Goal: Communication & Community: Answer question/provide support

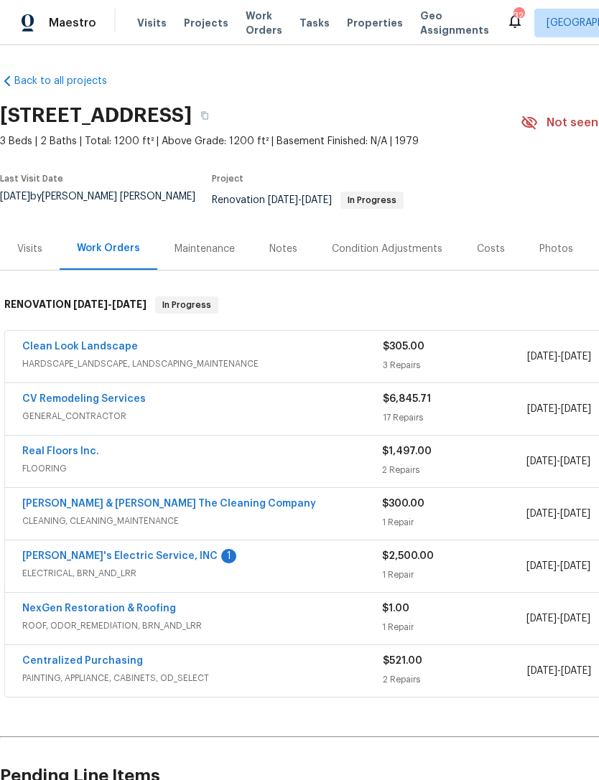
click at [120, 561] on link "[PERSON_NAME]'s Electric Service, INC" at bounding box center [119, 556] width 195 height 10
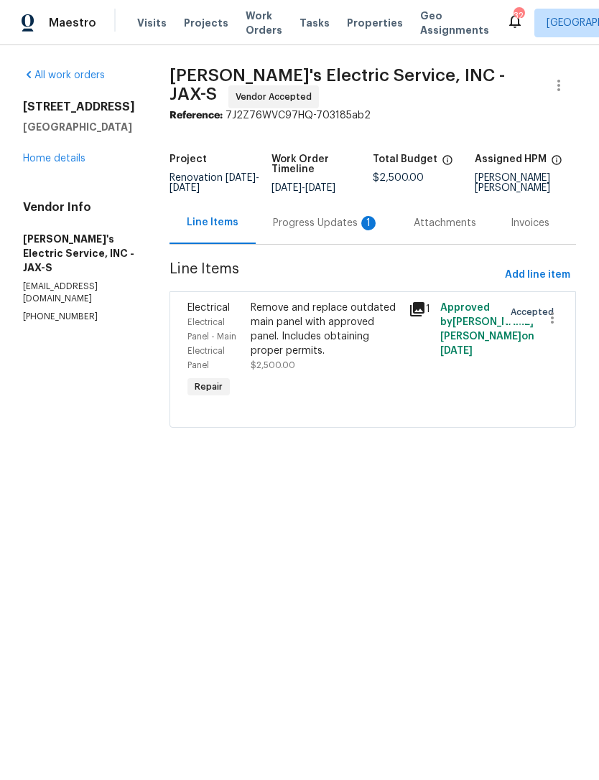
click at [292, 228] on div "Progress Updates 1" at bounding box center [326, 223] width 106 height 14
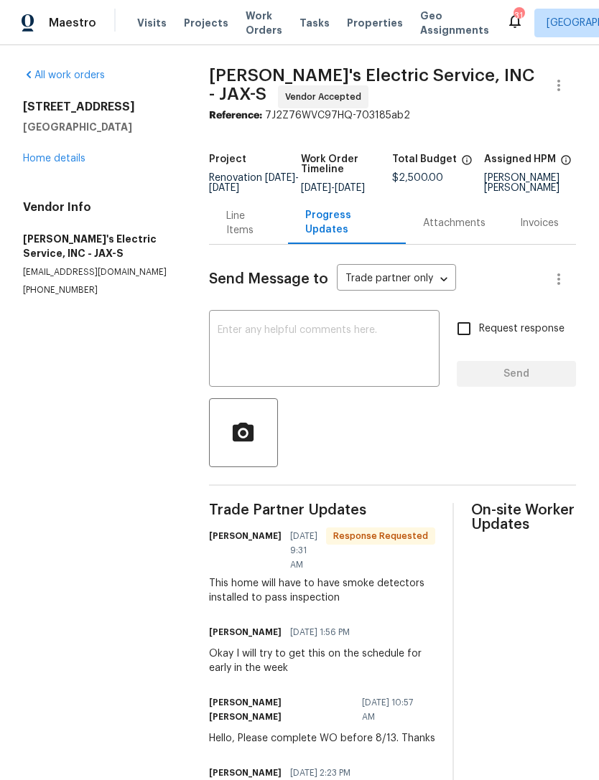
click at [359, 367] on textarea at bounding box center [324, 350] width 213 height 50
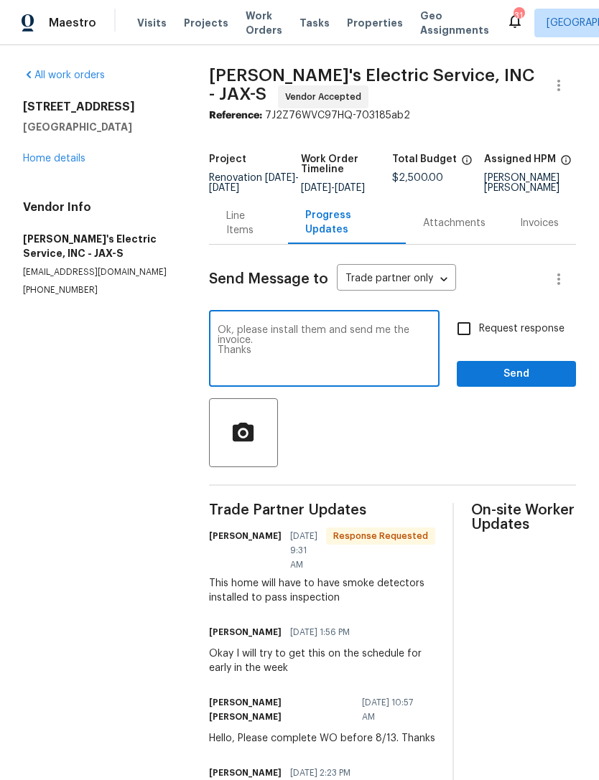
type textarea "Ok, please install them and send me the invoice. Thanks"
click at [470, 344] on input "Request response" at bounding box center [464, 329] width 30 height 30
checkbox input "true"
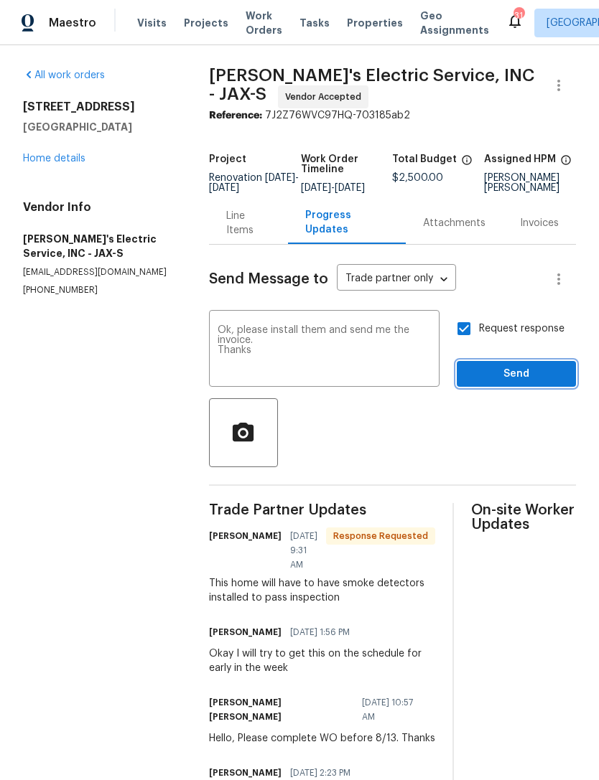
click at [505, 383] on span "Send" at bounding box center [516, 374] width 96 height 18
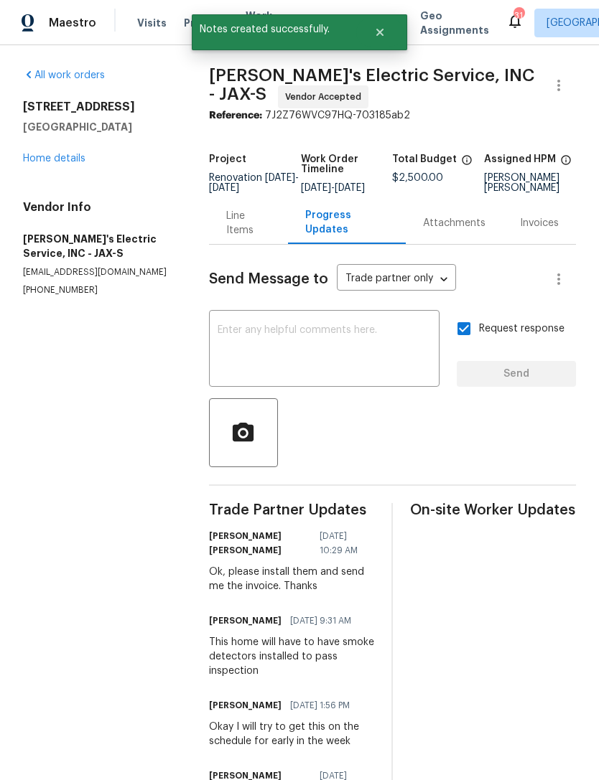
click at [72, 164] on link "Home details" at bounding box center [54, 159] width 62 height 10
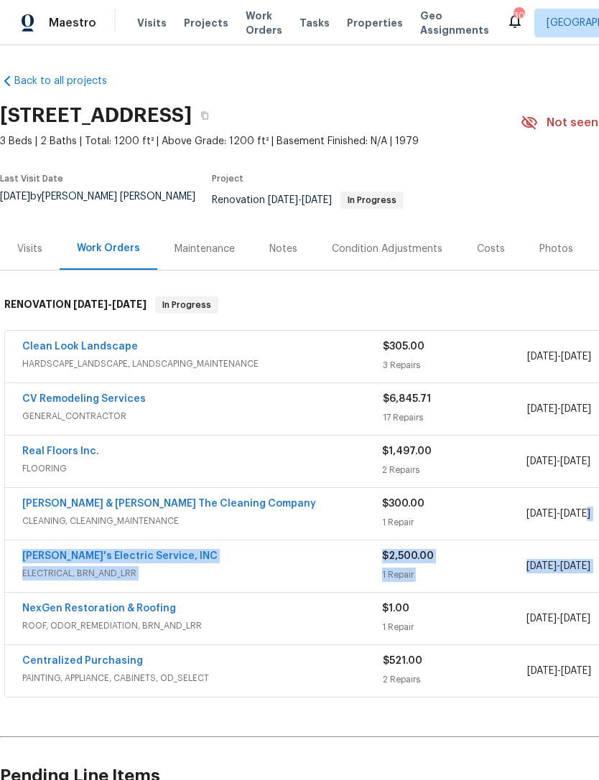
click at [453, 612] on div "$1.00" at bounding box center [454, 609] width 144 height 14
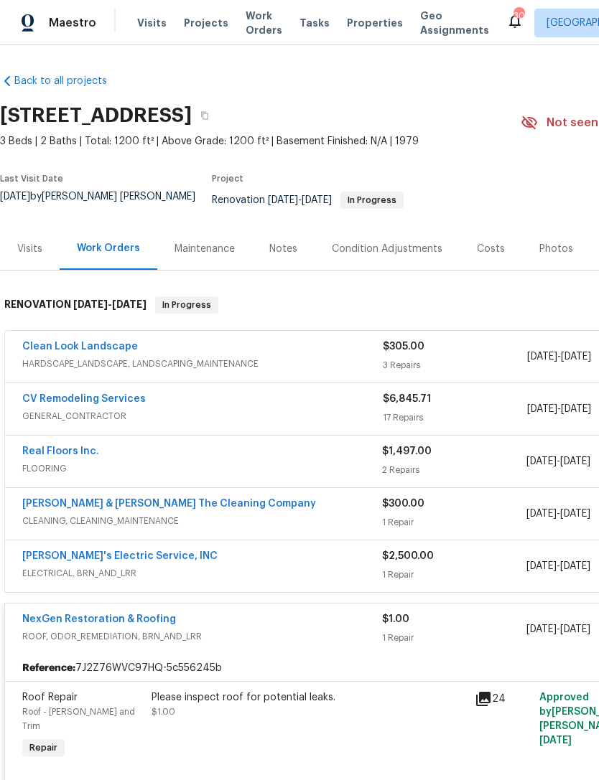
click at [451, 617] on div "$1.00" at bounding box center [454, 619] width 144 height 14
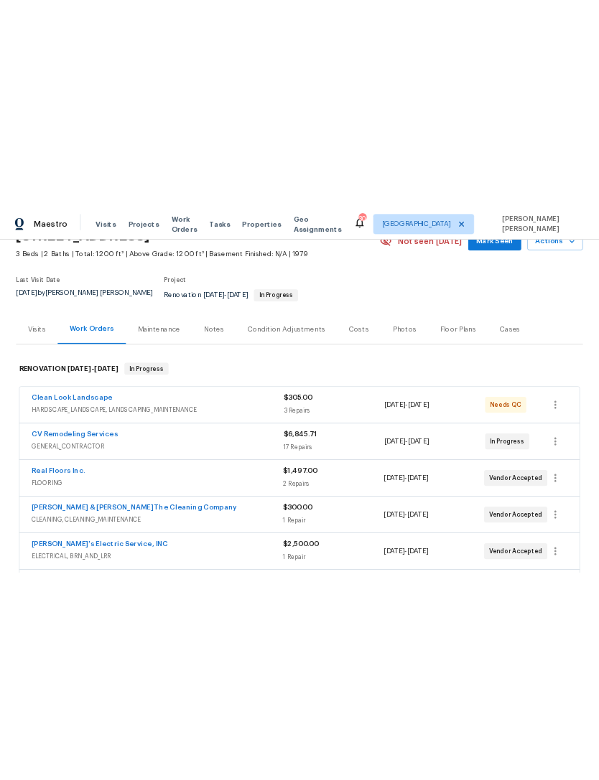
scroll to position [75, 0]
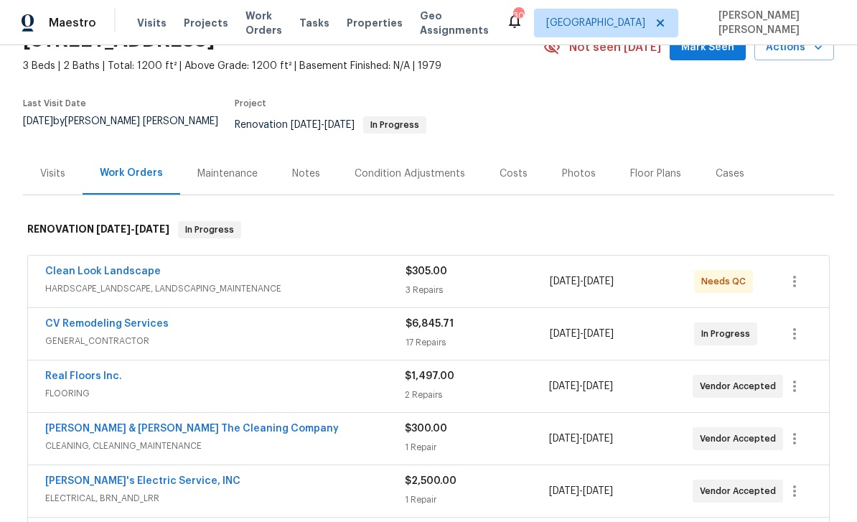
click at [598, 317] on div "In Progress" at bounding box center [730, 334] width 72 height 34
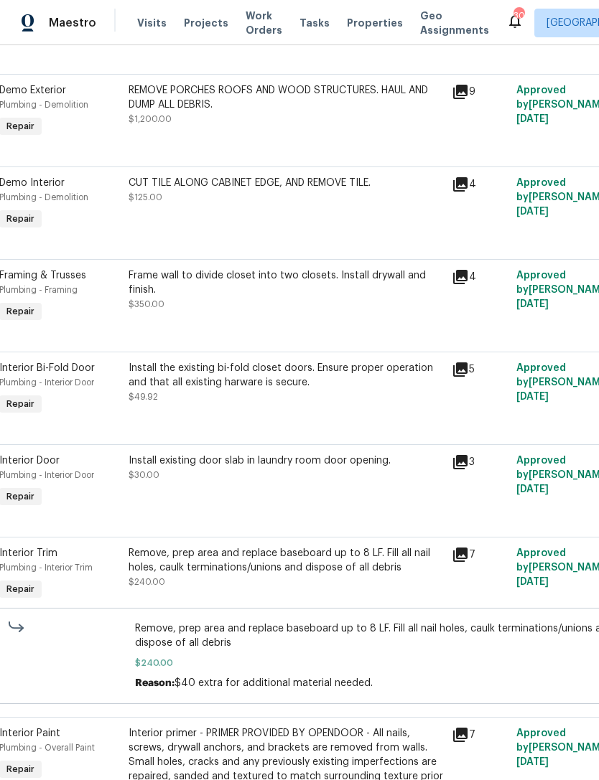
scroll to position [492, 23]
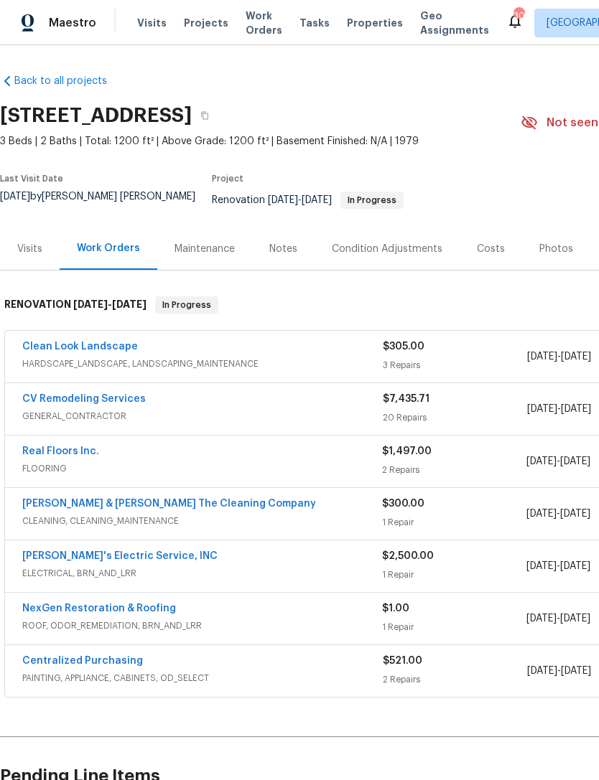
click at [160, 614] on link "NexGen Restoration & Roofing" at bounding box center [99, 609] width 154 height 10
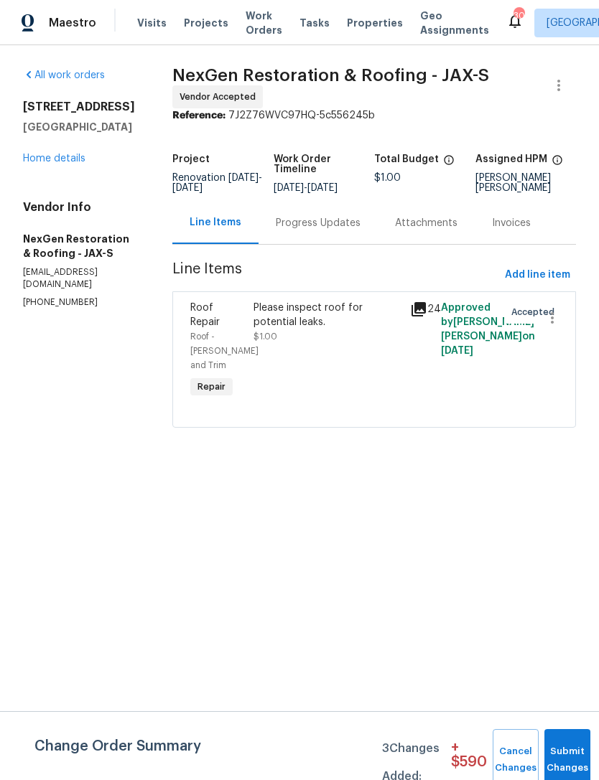
click at [339, 230] on div "Progress Updates" at bounding box center [317, 223] width 119 height 42
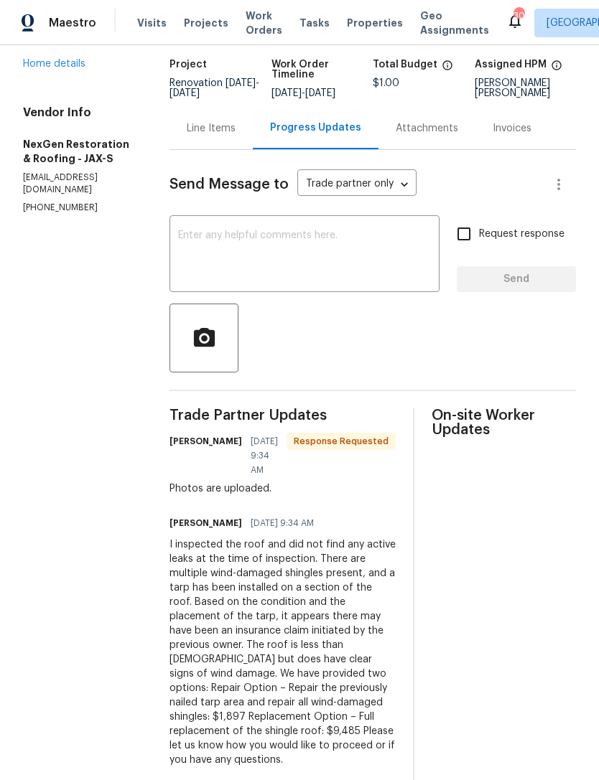
scroll to position [93, 0]
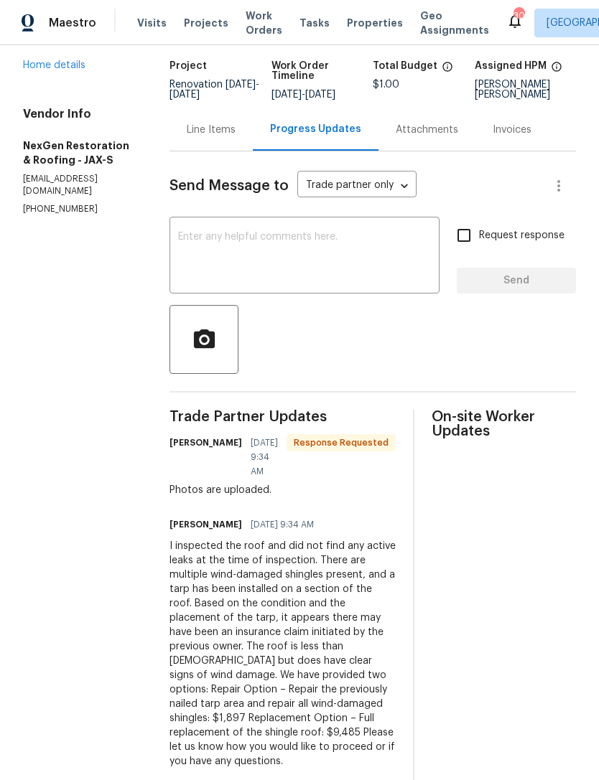
click at [378, 271] on textarea at bounding box center [304, 257] width 253 height 50
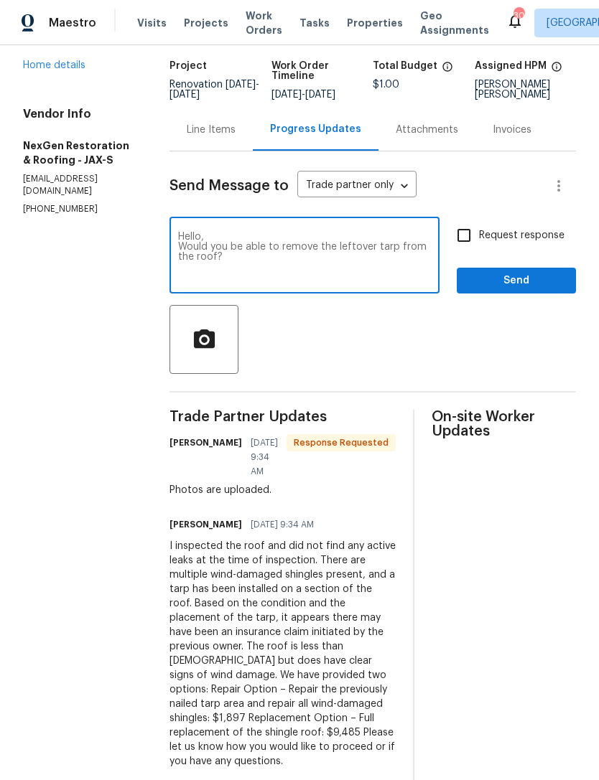
click at [256, 248] on textarea "Hello, Would you be able to remove the leftover tarp from the roof?" at bounding box center [304, 257] width 253 height 50
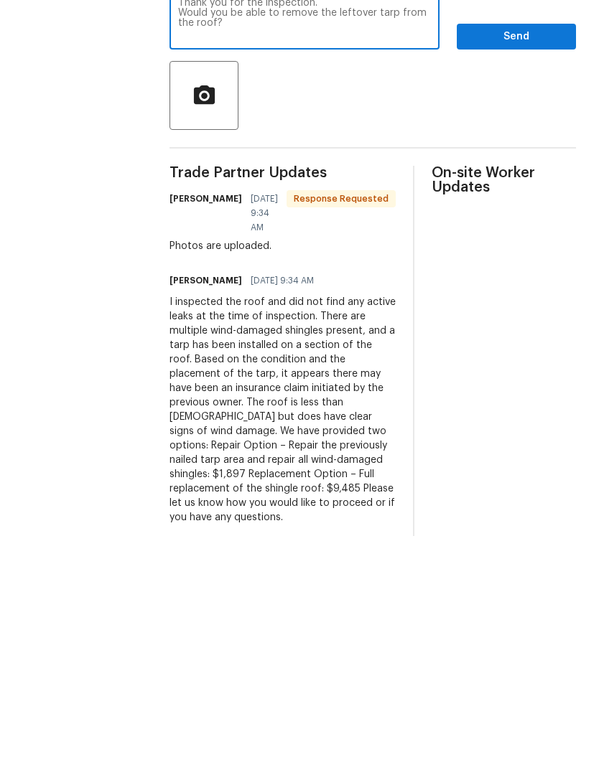
scroll to position [11, 0]
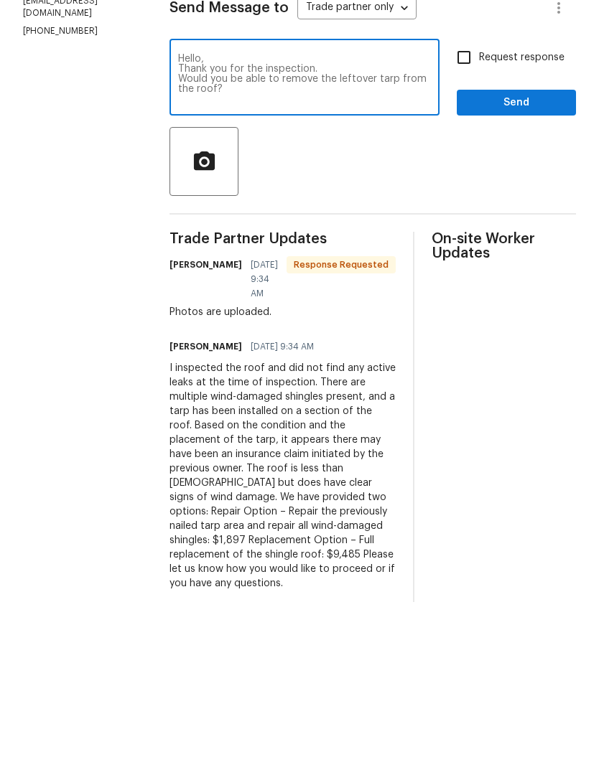
click at [248, 232] on textarea "Hello, Thank you for the inspection. Would you be able to remove the leftover t…" at bounding box center [304, 257] width 253 height 50
click at [277, 232] on textarea "Hello, Thank you for the inspection. Would you be able to remove the leftover t…" at bounding box center [304, 257] width 253 height 50
type textarea "Hello, Thank you for the inspection. Would you be able to remove the leftover t…"
click at [464, 220] on input "Request response" at bounding box center [464, 235] width 30 height 30
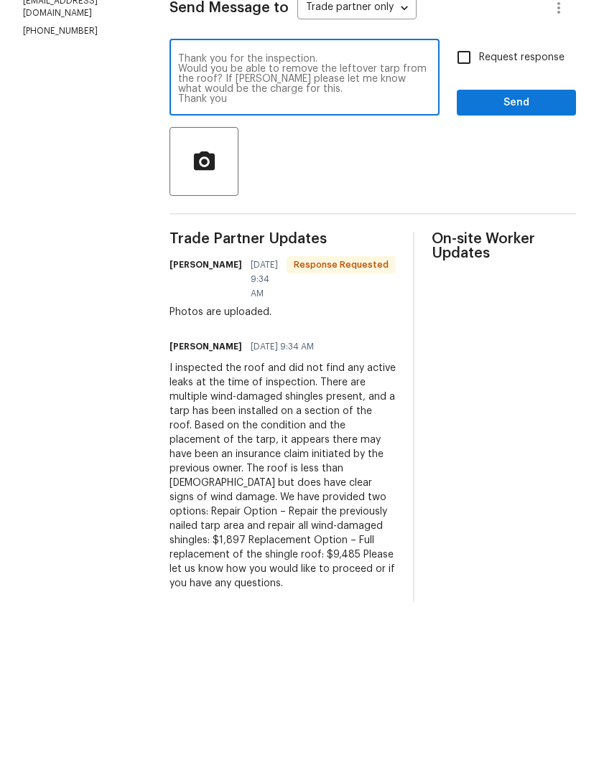
checkbox input "true"
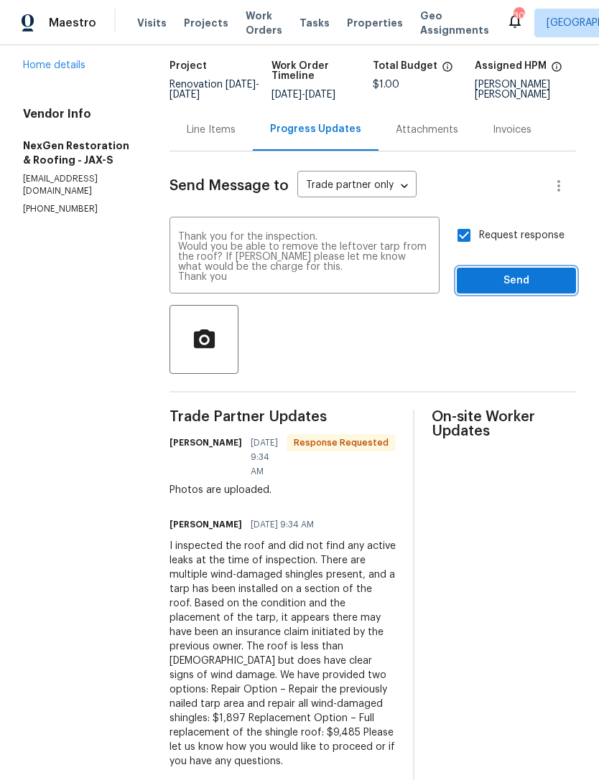
click at [513, 272] on span "Send" at bounding box center [516, 281] width 96 height 18
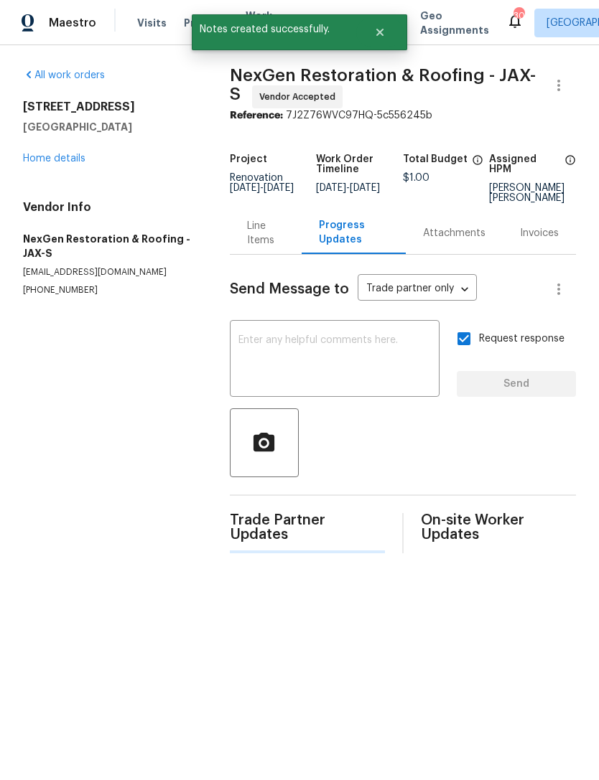
scroll to position [0, 0]
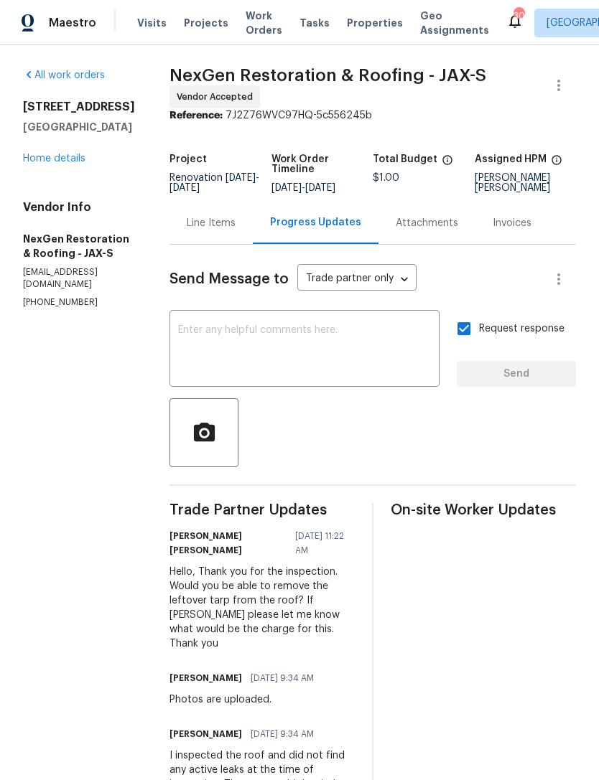
click at [42, 164] on link "Home details" at bounding box center [54, 159] width 62 height 10
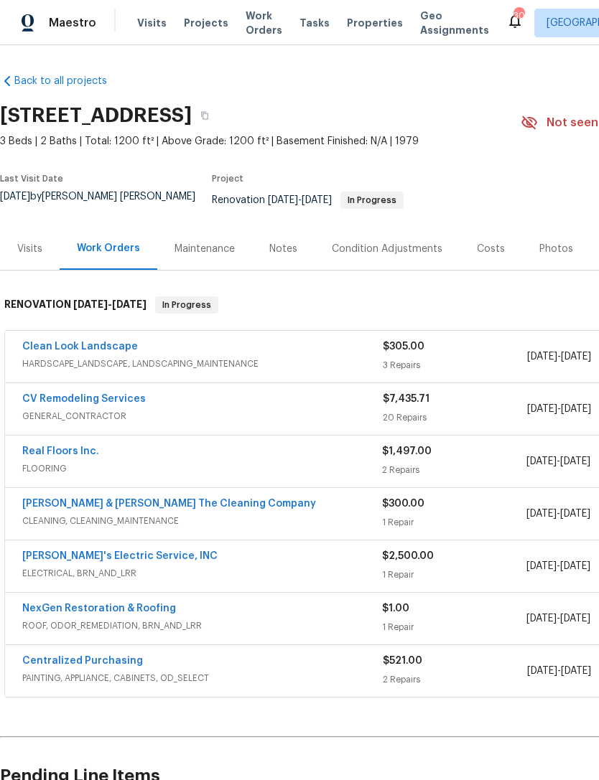
click at [485, 241] on div "Costs" at bounding box center [490, 249] width 62 height 42
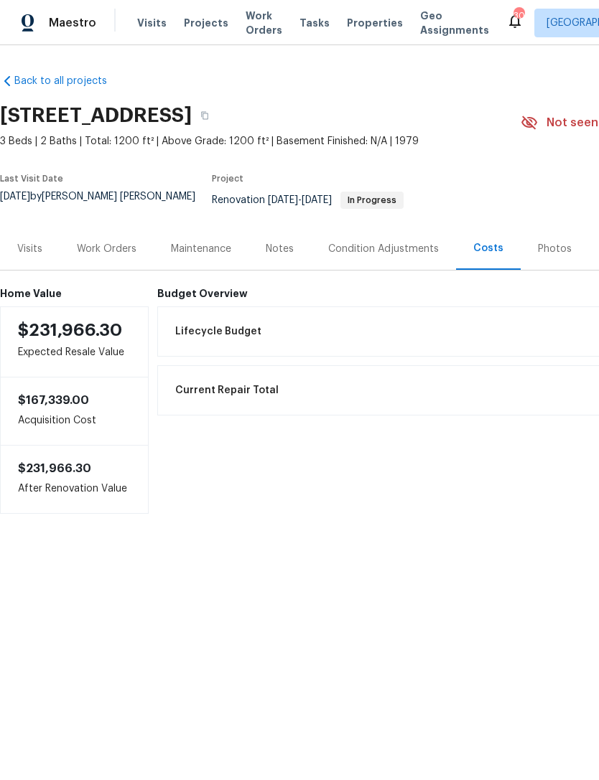
click at [103, 256] on div "Work Orders" at bounding box center [107, 249] width 60 height 14
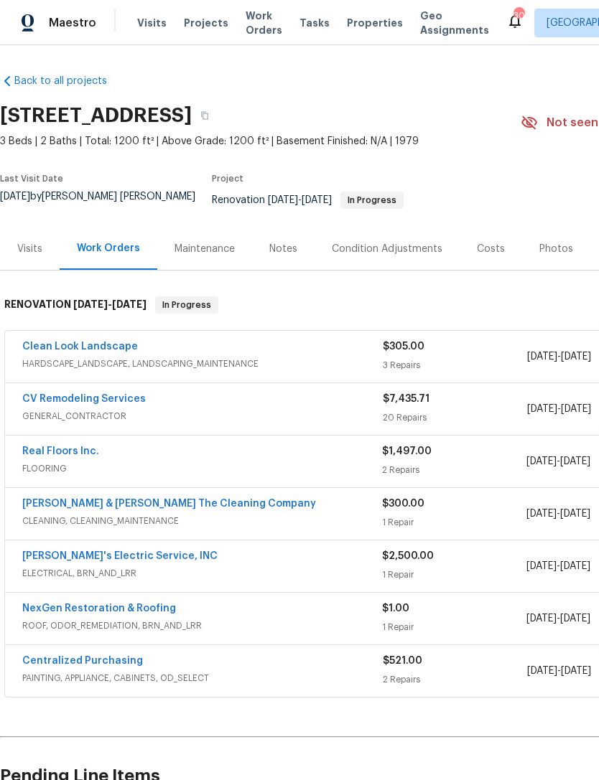
click at [131, 404] on link "CV Remodeling Services" at bounding box center [83, 399] width 123 height 10
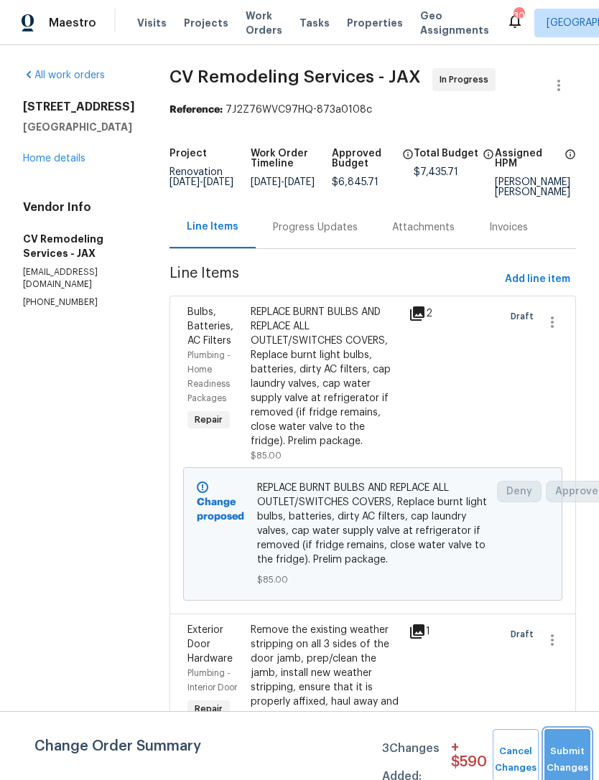
click at [569, 771] on span "Submit Changes" at bounding box center [567, 760] width 32 height 33
click at [564, 755] on button "Submit Changes" at bounding box center [567, 760] width 46 height 62
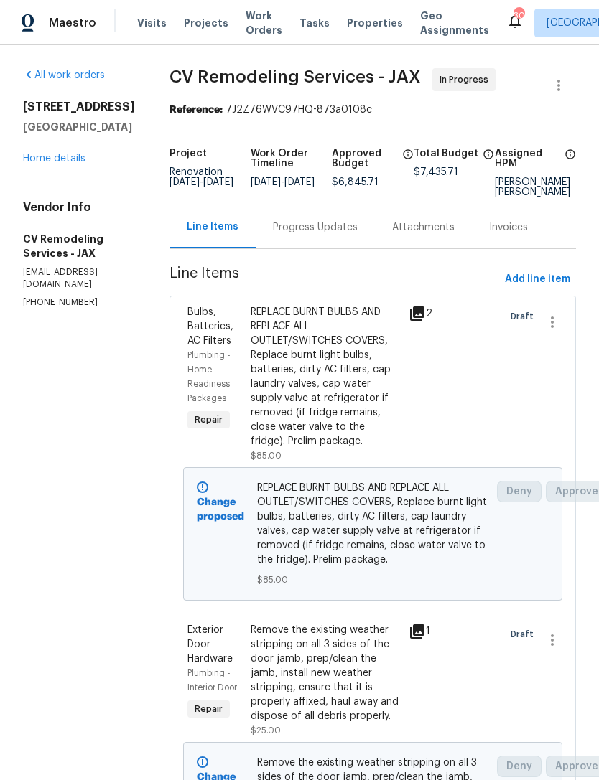
click at [30, 164] on link "Home details" at bounding box center [54, 159] width 62 height 10
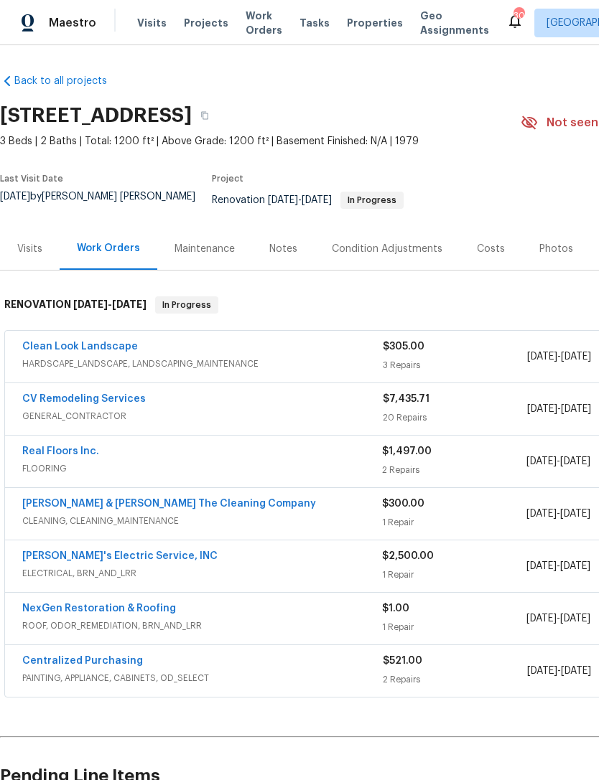
click at [480, 249] on div "Costs" at bounding box center [491, 249] width 28 height 14
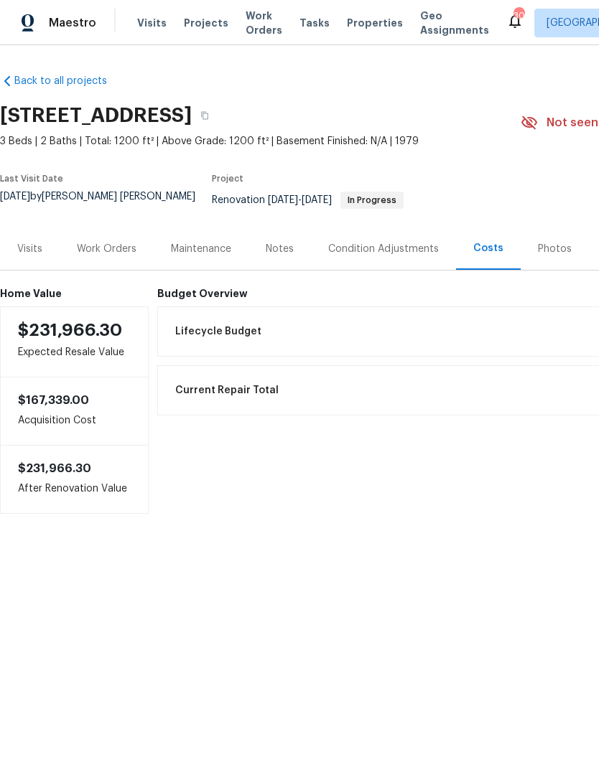
click at [29, 256] on div "Visits" at bounding box center [29, 249] width 25 height 14
